Goal: Task Accomplishment & Management: Manage account settings

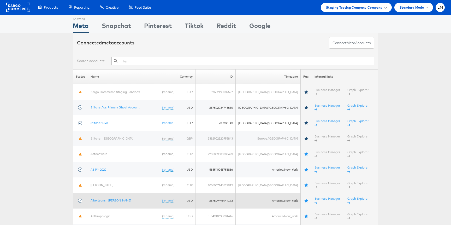
click at [111, 192] on td "Albertsons - Merkle (rename)" at bounding box center [132, 199] width 89 height 15
click at [110, 198] on link "Albertsons - Merkle" at bounding box center [110, 200] width 40 height 4
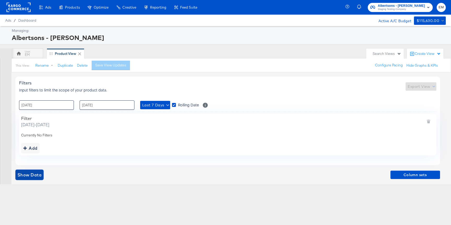
click at [39, 175] on span "Show Data" at bounding box center [29, 174] width 24 height 7
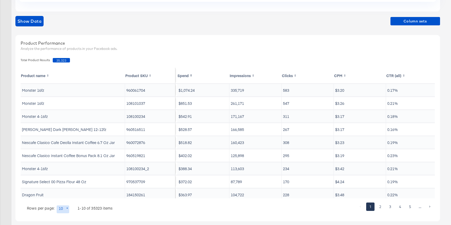
scroll to position [160, 0]
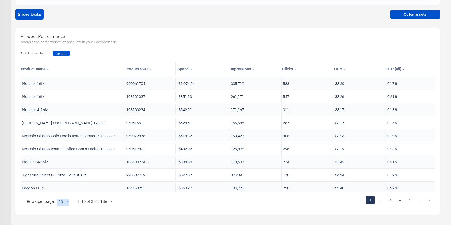
click at [67, 203] on body "Ads Products Optimize Creative Reporting Feed Suite Albertsons - Merkle Staging…" at bounding box center [225, 32] width 451 height 385
click at [263, 54] on div at bounding box center [225, 112] width 451 height 225
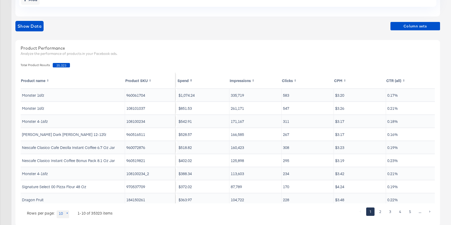
scroll to position [146, 0]
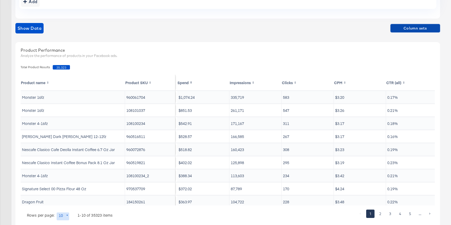
click at [416, 32] on button "Column sets" at bounding box center [415, 28] width 50 height 8
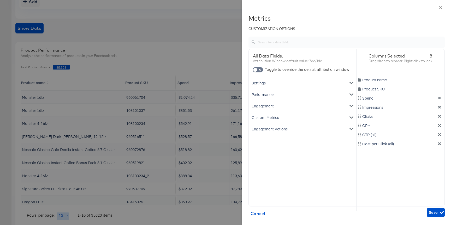
click at [282, 130] on div "Engagement Actions" at bounding box center [302, 128] width 105 height 11
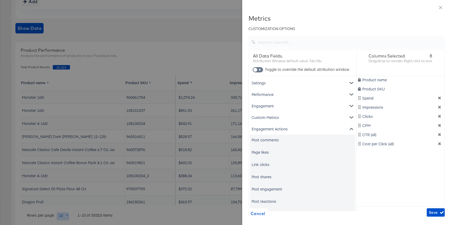
click at [260, 163] on div "Link clicks" at bounding box center [260, 163] width 18 height 5
click at [440, 143] on icon "dimension-list" at bounding box center [439, 143] width 3 height 3
click at [440, 137] on div "Product name Product SKU Spend Impressions Clicks CPM CTR (all) Link clicks" at bounding box center [400, 143] width 88 height 135
click at [440, 135] on icon "dimension-list" at bounding box center [439, 134] width 3 height 3
click at [440, 126] on icon "dimension-list" at bounding box center [439, 125] width 3 height 3
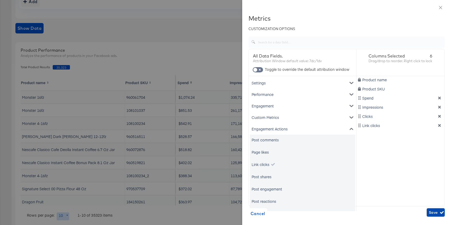
click at [432, 213] on span "Save" at bounding box center [435, 212] width 14 height 7
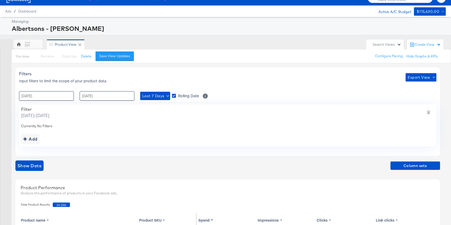
scroll to position [0, 0]
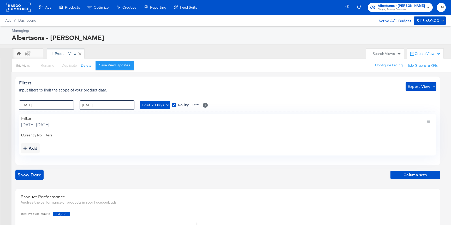
click at [22, 6] on rect at bounding box center [19, 7] width 24 height 9
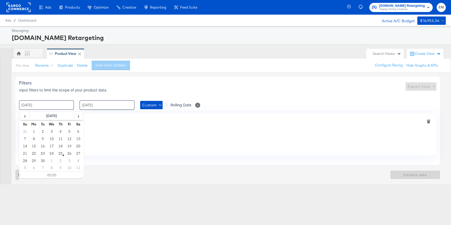
click at [54, 104] on input "01 / July / 2024" at bounding box center [46, 104] width 55 height 9
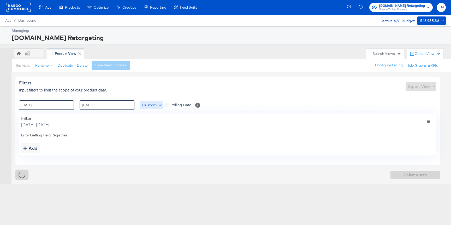
click at [148, 107] on span "Custom" at bounding box center [151, 105] width 18 height 7
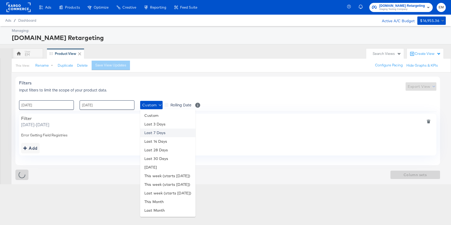
click at [153, 131] on li "Last 7 Days" at bounding box center [167, 132] width 55 height 9
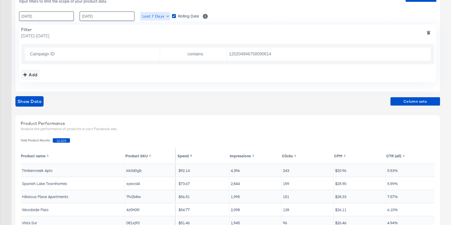
scroll to position [71, 0]
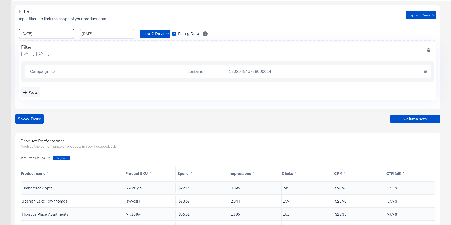
click at [423, 71] on icon "deletesingle" at bounding box center [425, 71] width 4 height 4
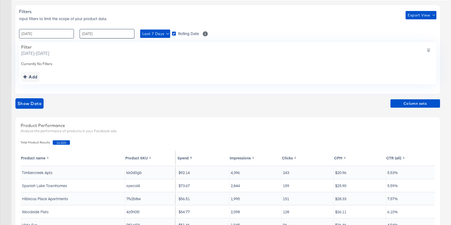
click at [45, 31] on input "01 / July / 2024" at bounding box center [46, 33] width 55 height 9
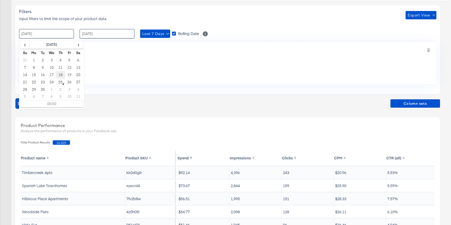
click at [57, 73] on td "18" at bounding box center [60, 74] width 9 height 7
type input "18 / September / 2025 00:00"
click at [91, 40] on div "Filters Input filters to limit the scope of your product data. Export View : 18…" at bounding box center [227, 49] width 424 height 88
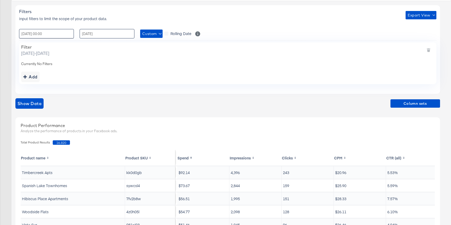
click at [97, 32] on input "01 / August / 2024" at bounding box center [107, 33] width 55 height 9
click at [112, 81] on td "24" at bounding box center [112, 81] width 9 height 7
type input "24 / September / 2025 00:00"
click at [68, 63] on div "Currently No Filters" at bounding box center [227, 63] width 413 height 5
click at [32, 98] on div "Filters Input filters to limit the scope of your product data. Export View : 18…" at bounding box center [229, 157] width 428 height 312
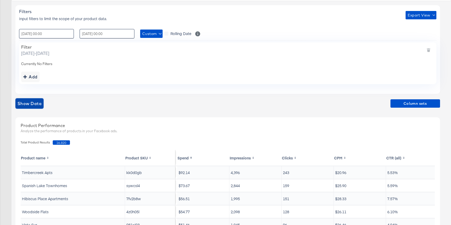
click at [37, 102] on span "Show Data" at bounding box center [29, 103] width 24 height 7
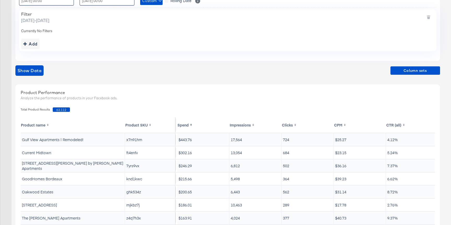
scroll to position [123, 0]
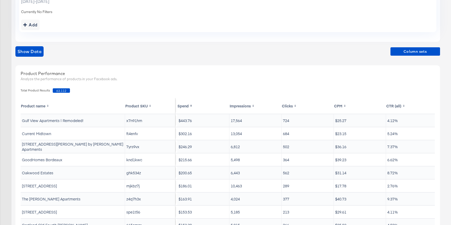
click at [405, 57] on div "Show Data Column sets" at bounding box center [227, 53] width 424 height 15
click at [408, 54] on span "Column sets" at bounding box center [414, 51] width 45 height 7
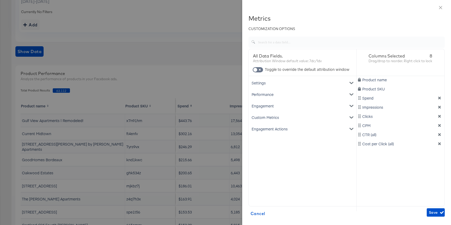
click at [440, 144] on icon "dimension-list" at bounding box center [439, 143] width 3 height 3
click at [440, 132] on icon "dimension-list" at bounding box center [439, 134] width 4 height 4
click at [439, 127] on icon "dimension-list" at bounding box center [439, 125] width 4 height 4
click at [283, 128] on div "Engagement Actions" at bounding box center [302, 128] width 105 height 11
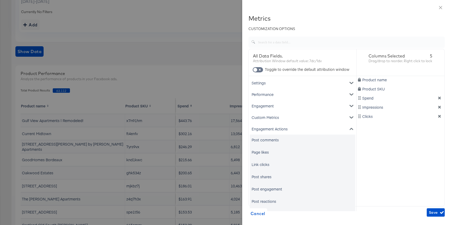
click at [261, 162] on div "Link clicks" at bounding box center [260, 163] width 18 height 5
click at [432, 212] on span "Save" at bounding box center [435, 212] width 14 height 7
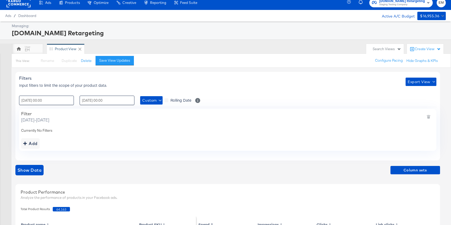
scroll to position [0, 0]
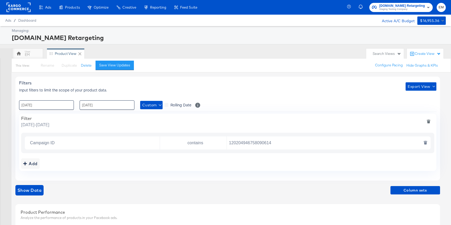
click at [248, 143] on input "120204946758090614" at bounding box center [327, 142] width 201 height 11
paste input "119871717"
type input "120211987171790614"
click at [50, 104] on input "01 / July / 2024" at bounding box center [46, 104] width 55 height 9
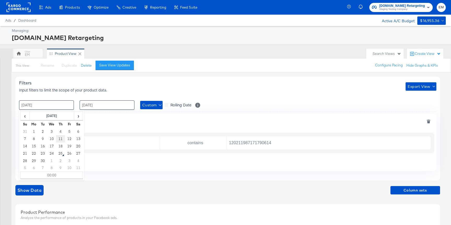
click at [60, 139] on td "11" at bounding box center [60, 138] width 9 height 7
type input "11 / September / 2025 00:00"
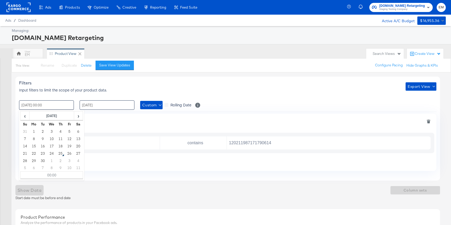
click at [97, 107] on input "01 / August / 2024" at bounding box center [107, 104] width 55 height 9
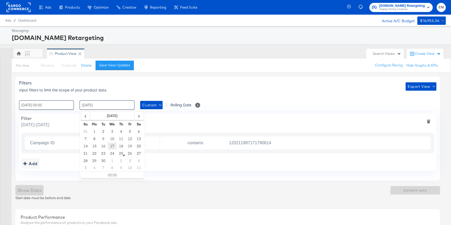
click at [111, 145] on td "17" at bounding box center [112, 145] width 9 height 7
type input "17 / September / 2025 00:00"
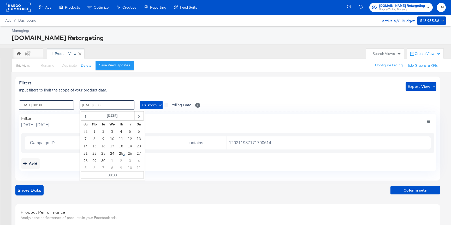
click at [197, 85] on div "Filters Input filters to limit the scope of your product data. Export View" at bounding box center [227, 86] width 417 height 12
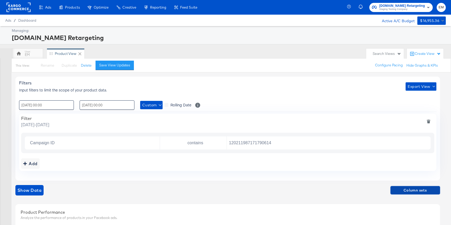
click at [405, 188] on span "Column sets" at bounding box center [414, 190] width 45 height 7
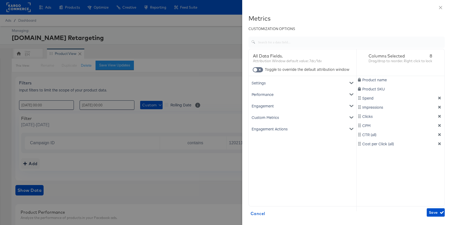
click at [434, 141] on div "Cost per Click (all)" at bounding box center [400, 143] width 86 height 5
click at [439, 142] on icon "dimension-list" at bounding box center [439, 144] width 4 height 4
click at [439, 132] on icon "dimension-list" at bounding box center [439, 134] width 4 height 4
click at [439, 125] on icon "dimension-list" at bounding box center [439, 125] width 3 height 3
click at [270, 129] on div "Engagement Actions" at bounding box center [302, 128] width 105 height 11
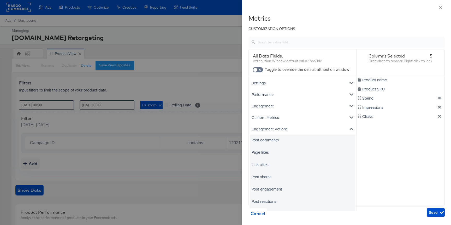
click at [263, 168] on div "Link clicks" at bounding box center [302, 164] width 105 height 10
click at [263, 165] on div "Link clicks" at bounding box center [260, 163] width 18 height 5
click at [436, 212] on span "Save" at bounding box center [435, 212] width 14 height 7
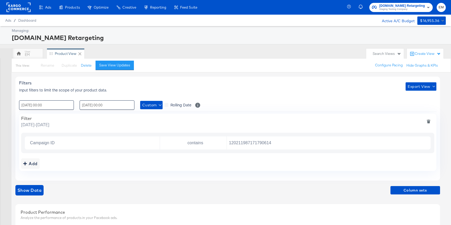
click at [15, 8] on rect at bounding box center [19, 7] width 24 height 9
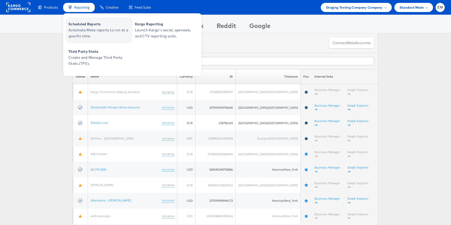
click at [88, 25] on span "Scheduled Reports" at bounding box center [99, 24] width 63 height 6
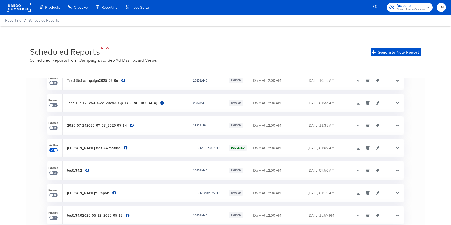
scroll to position [139, 0]
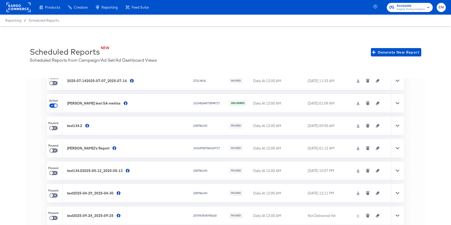
click at [397, 103] on icon at bounding box center [397, 103] width 4 height 2
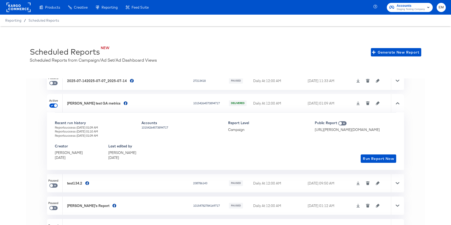
click at [356, 102] on icon at bounding box center [358, 103] width 4 height 4
click at [41, 114] on div "'' Report Name Accounts Status Scheduled Time Last Delivered Time Operations Pa…" at bounding box center [225, 157] width 398 height 158
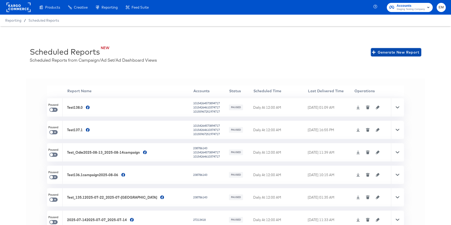
click at [382, 53] on span "Generate New Report" at bounding box center [396, 52] width 46 height 7
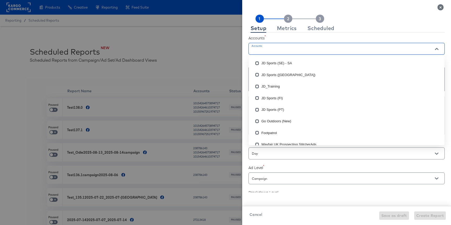
click at [267, 51] on input "Accounts" at bounding box center [339, 51] width 177 height 6
checkbox input "true"
type input "j"
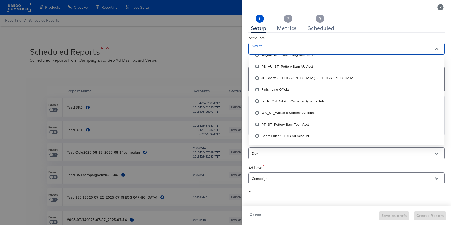
scroll to position [97, 0]
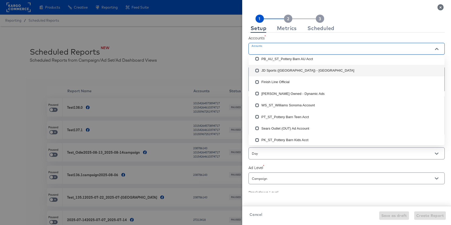
click at [277, 70] on li "JD Sports ([GEOGRAPHIC_DATA]) - [GEOGRAPHIC_DATA]" at bounding box center [346, 70] width 196 height 11
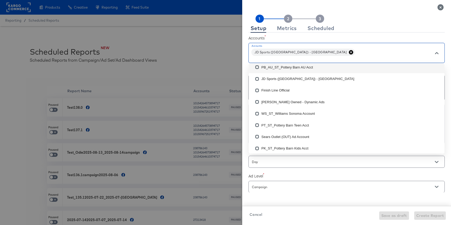
click at [324, 37] on label "Accounts" at bounding box center [346, 37] width 196 height 5
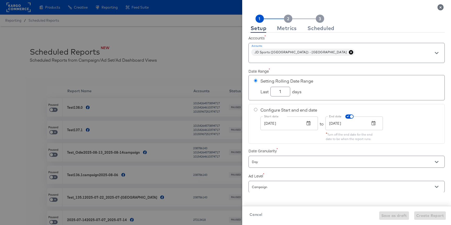
checkbox input "true"
click at [439, 6] on icon "Close" at bounding box center [440, 7] width 6 height 6
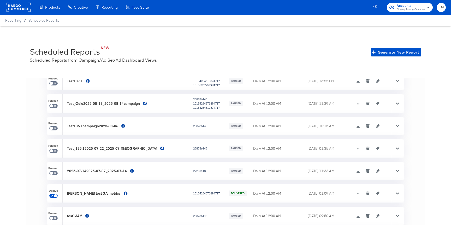
scroll to position [50, 0]
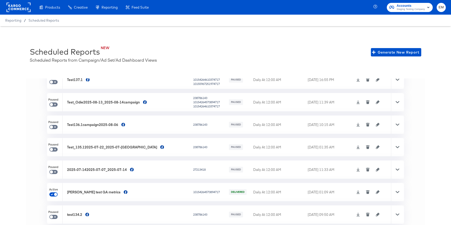
click at [396, 101] on icon at bounding box center [397, 102] width 4 height 2
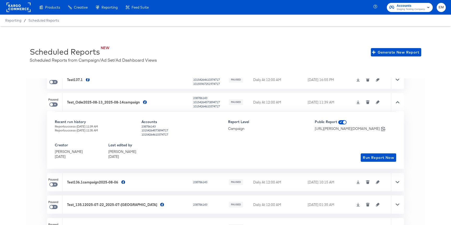
click at [395, 102] on div at bounding box center [397, 102] width 13 height 18
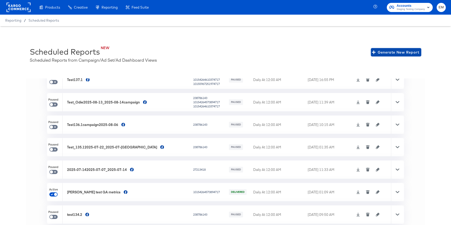
click at [391, 53] on span "Generate New Report" at bounding box center [396, 52] width 46 height 7
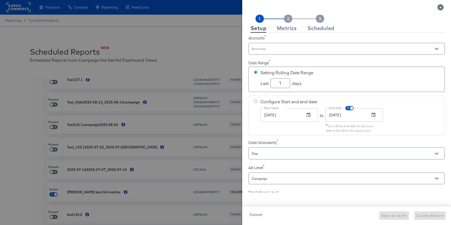
click at [320, 50] on input "Accounts" at bounding box center [339, 51] width 177 height 6
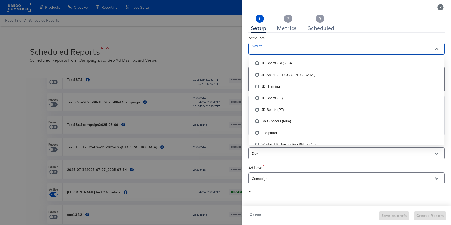
checkbox input "true"
type input "uk"
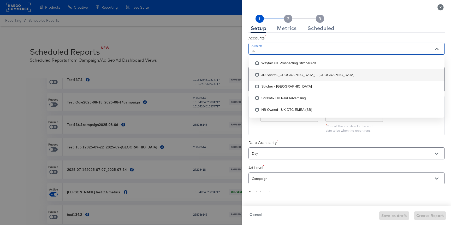
click at [279, 76] on li "JD Sports ([GEOGRAPHIC_DATA]) - [GEOGRAPHIC_DATA]" at bounding box center [346, 74] width 196 height 11
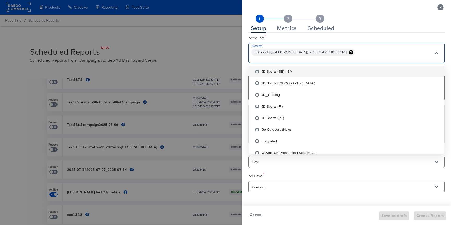
click at [318, 38] on label "Accounts" at bounding box center [346, 37] width 196 height 5
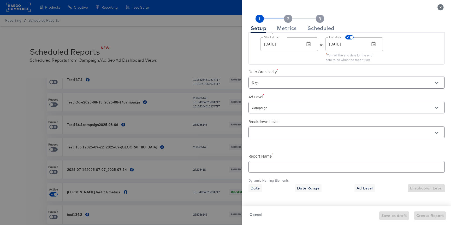
scroll to position [83, 0]
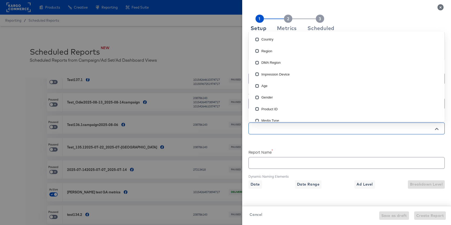
click at [273, 129] on input "text" at bounding box center [339, 128] width 177 height 6
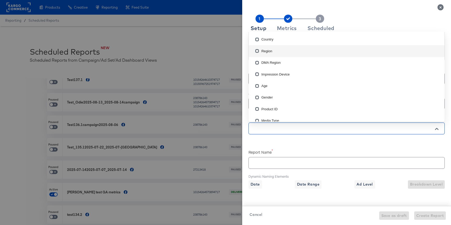
click at [267, 50] on li "Region" at bounding box center [346, 50] width 196 height 11
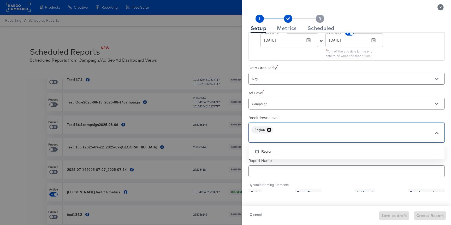
click at [267, 131] on icon at bounding box center [268, 129] width 5 height 5
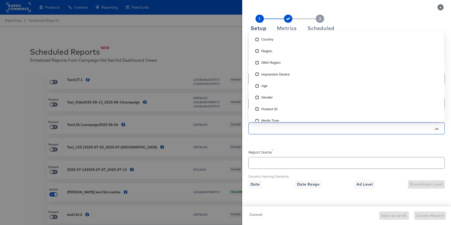
click at [270, 129] on input "text" at bounding box center [339, 128] width 177 height 6
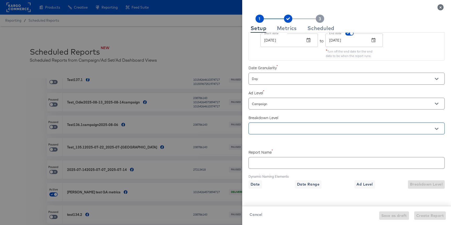
click at [270, 126] on input "text" at bounding box center [339, 128] width 177 height 6
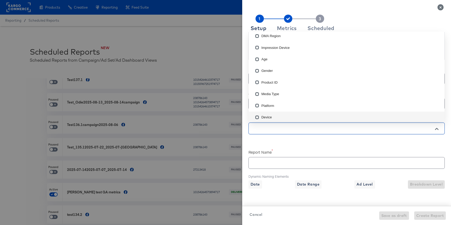
scroll to position [17, 0]
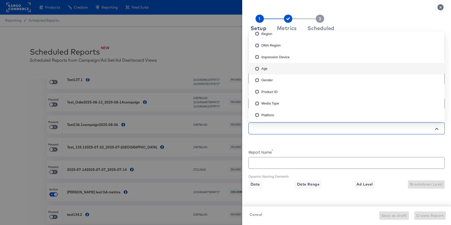
click at [270, 70] on li "Age" at bounding box center [346, 68] width 196 height 11
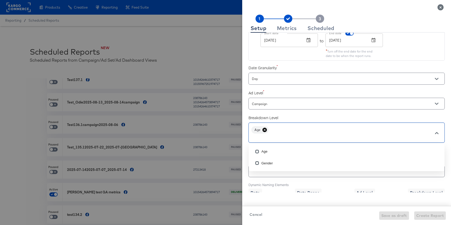
scroll to position [112, 0]
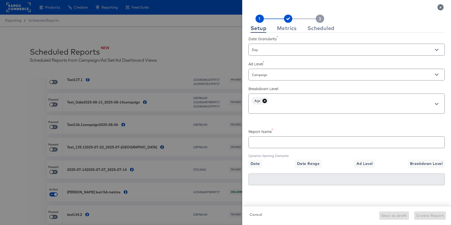
click at [292, 162] on div "Date Date Range Ad Level Breakdown Level" at bounding box center [346, 163] width 196 height 8
click at [284, 143] on input "text" at bounding box center [346, 139] width 196 height 11
checkbox input "true"
type input "e"
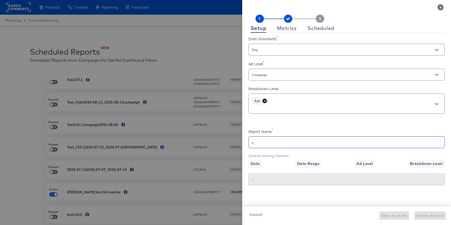
checkbox input "true"
type input "ea"
checkbox input "true"
type input "eam"
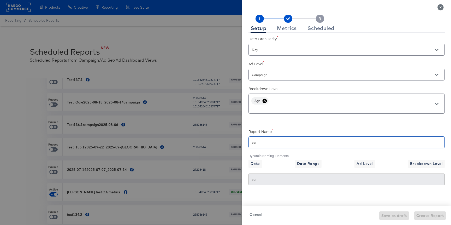
type input "eam"
checkbox input "true"
type input "eamo"
checkbox input "true"
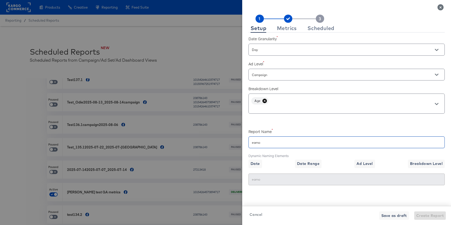
type input "eamon"
checkbox input "true"
type input "eamon"
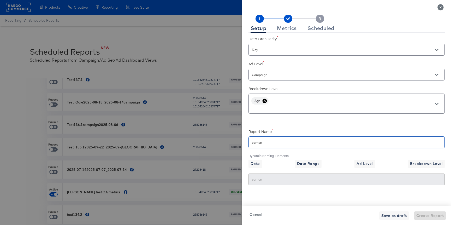
checkbox input "true"
type input "eamon"
checkbox input "true"
type input "eamo"
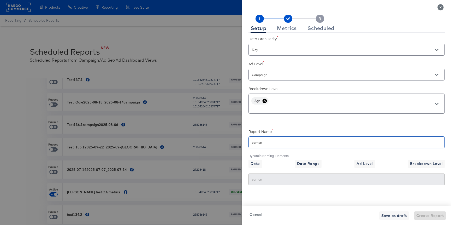
type input "eamo"
checkbox input "true"
type input "eam"
checkbox input "true"
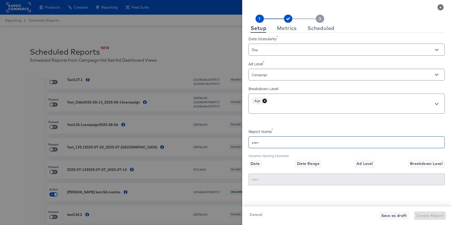
type input "ea"
checkbox input "true"
type input "e"
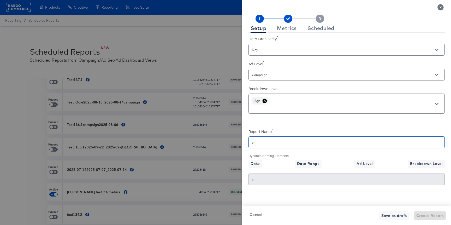
checkbox input "true"
type input "b"
checkbox input "true"
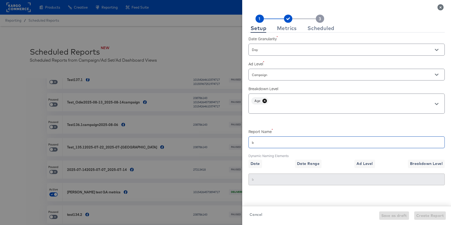
type input "br"
checkbox input "true"
type input "bre"
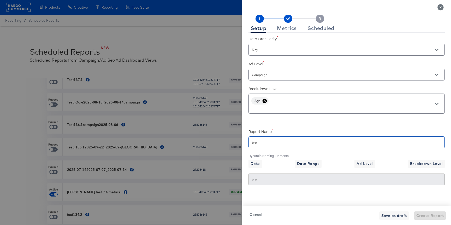
checkbox input "true"
type input "brea"
checkbox input "true"
type input "break"
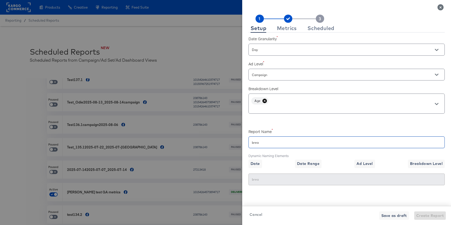
type input "break"
checkbox input "true"
type input "breakd"
checkbox input "true"
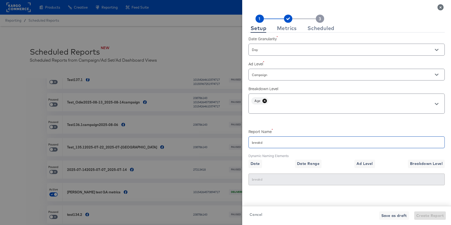
type input "breakdo"
type input "breakdow"
checkbox input "true"
type input "breakdow"
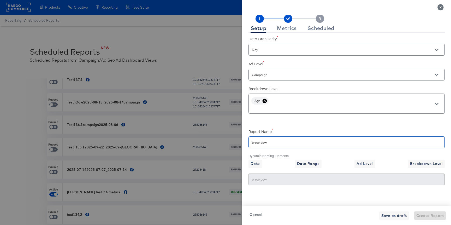
checkbox input "true"
type input "breakdown"
checkbox input "true"
type input "breakdown_"
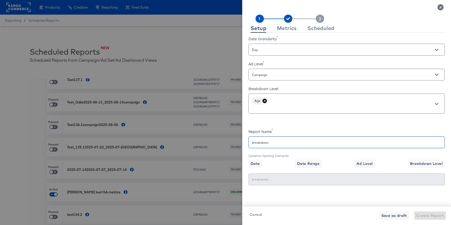
type input "breakdown_"
checkbox input "true"
type input "breakdown"
checkbox input "true"
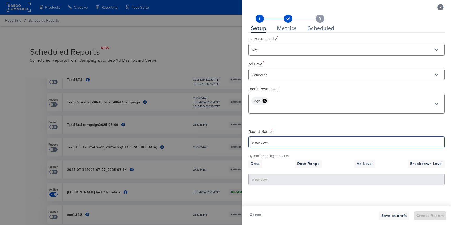
type input "breakdow"
checkbox input "true"
type input "breakdo"
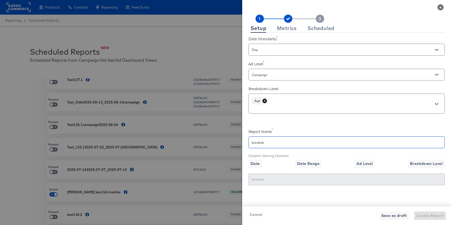
checkbox input "true"
type input "breakd"
checkbox input "true"
type input "break"
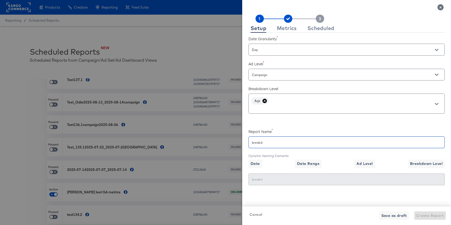
type input "break"
checkbox input "true"
type input "brea"
checkbox input "true"
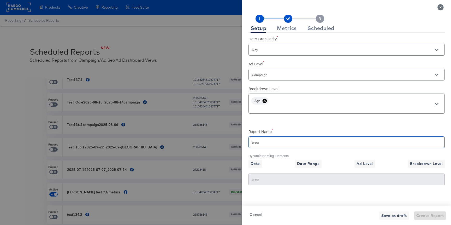
type input "bre"
checkbox input "true"
type input "br"
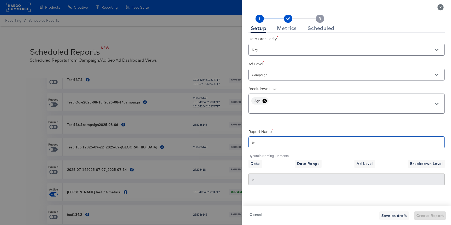
checkbox input "true"
type input "b"
checkbox input "true"
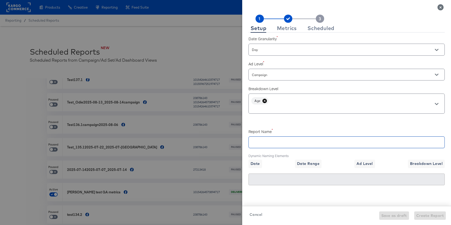
type input "r"
checkbox input "true"
type input "b"
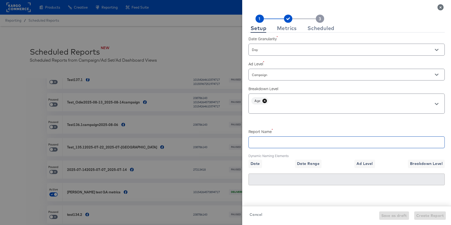
type input "b"
type input "br"
checkbox input "true"
type input "bre"
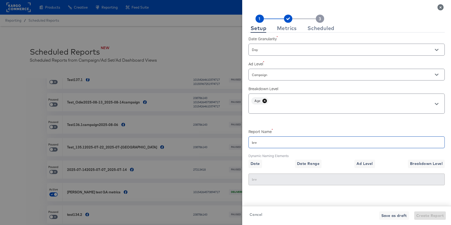
checkbox input "true"
type input "brea"
type input "break"
checkbox input "true"
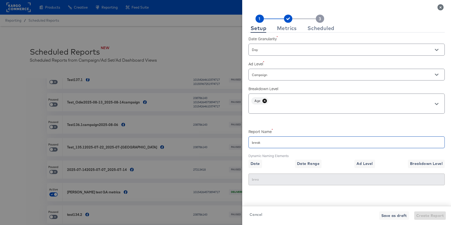
type input "break"
checkbox input "true"
type input "breakd"
checkbox input "true"
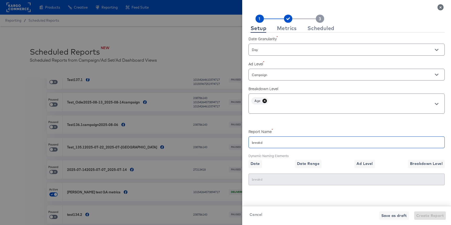
type input "breakdw"
checkbox input "true"
type input "breakd"
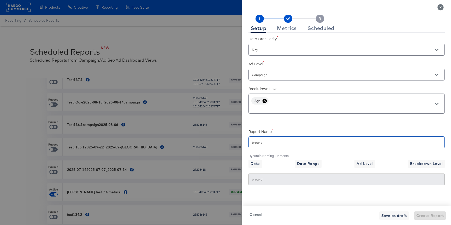
checkbox input "true"
type input "breakdo"
checkbox input "true"
type input "breakdow"
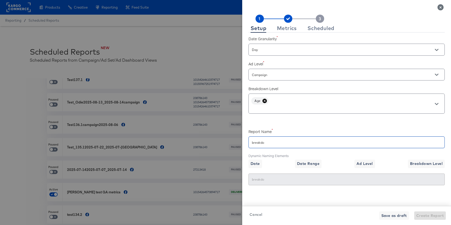
type input "breakdow"
checkbox input "true"
type input "breakdown"
checkbox input "true"
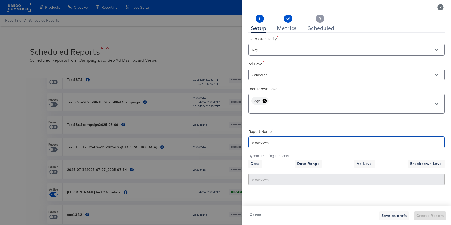
type input "breakdown_"
type input "breakdown_te"
checkbox input "true"
type input "breakdown_te"
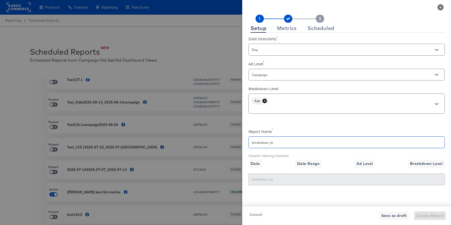
checkbox input "true"
type input "breakdown_tes"
checkbox input "true"
type input "breakdown_test"
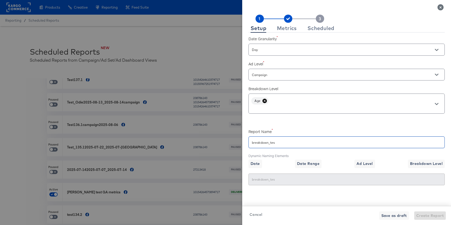
type input "breakdown_test"
checkbox input "true"
type input "breakdown_test_"
checkbox input "true"
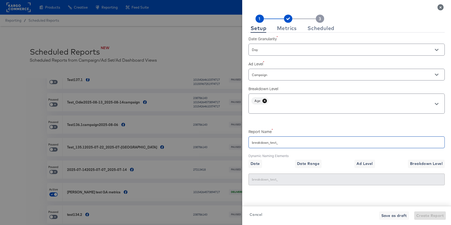
type input "breakdown_test_r"
checkbox input "true"
type input "breakdown_test_re"
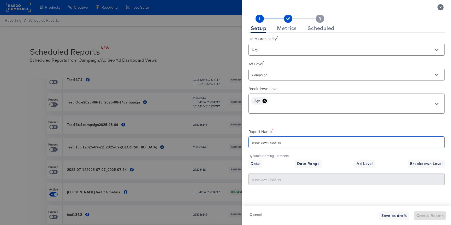
checkbox input "true"
type input "breakdown_test_reg"
checkbox input "true"
type input "breakdown_test_regi"
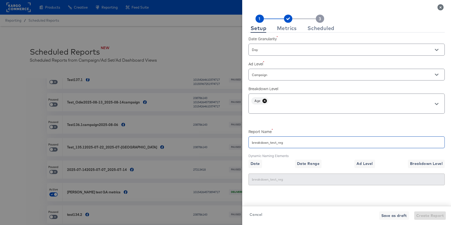
type input "breakdown_test_regi"
checkbox input "true"
type input "breakdown_test_regio"
checkbox input "true"
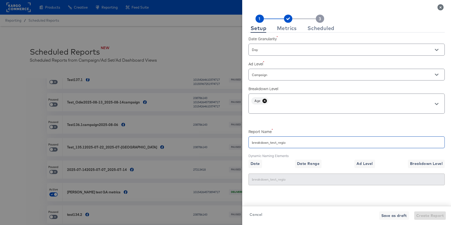
type input "breakdown_test_region"
checkbox input "true"
click at [259, 214] on span "Cancel" at bounding box center [255, 214] width 13 height 7
